Goal: Transaction & Acquisition: Subscribe to service/newsletter

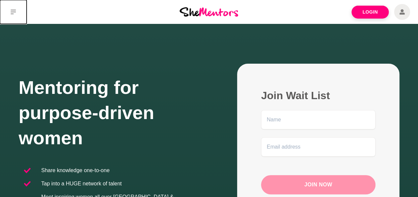
click at [11, 10] on icon at bounding box center [13, 11] width 5 height 5
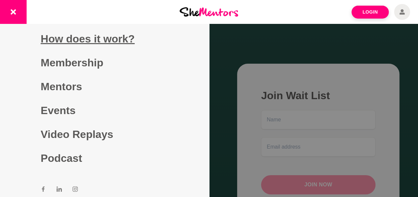
click at [61, 37] on link "How does it work?" at bounding box center [105, 39] width 128 height 24
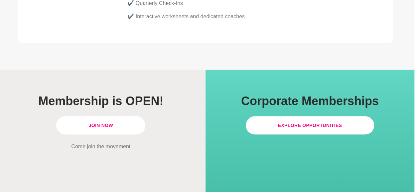
scroll to position [1883, 4]
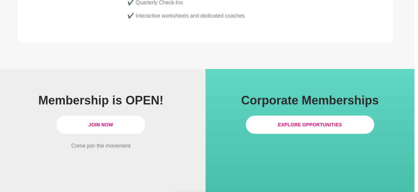
click at [113, 116] on link "Join Now" at bounding box center [100, 125] width 89 height 18
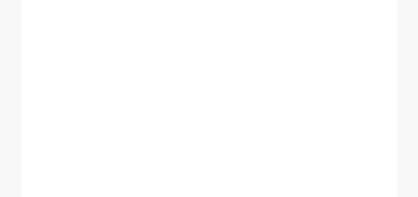
scroll to position [369, 0]
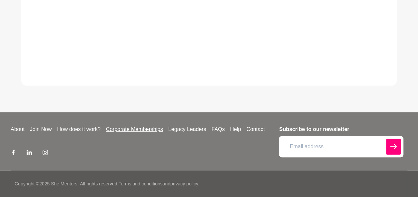
click at [138, 131] on link "Corporate Memberships" at bounding box center [134, 130] width 62 height 8
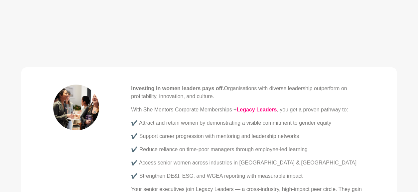
scroll to position [227, 0]
